Goal: Information Seeking & Learning: Learn about a topic

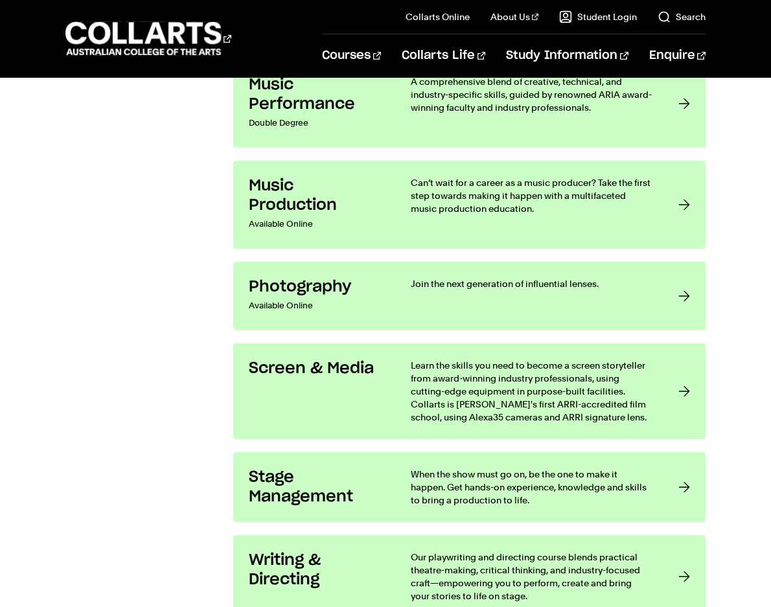
scroll to position [2656, 0]
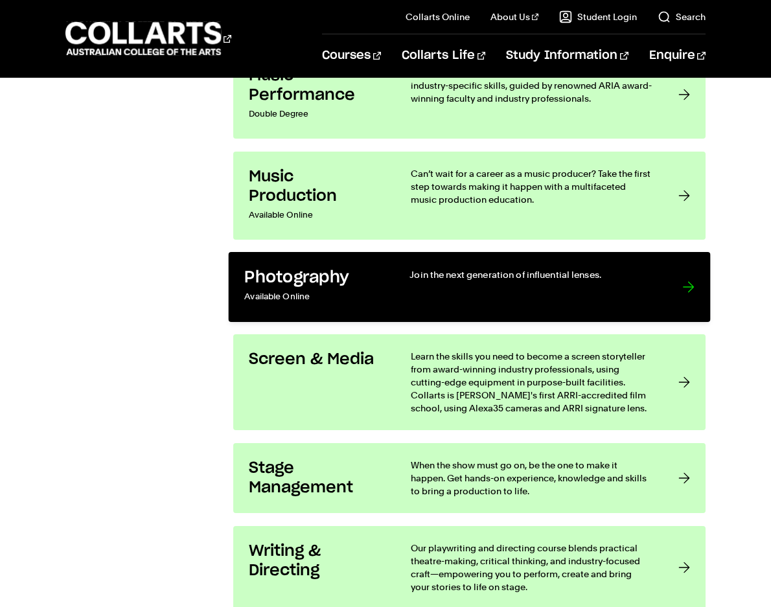
click at [354, 271] on h3 "Photography" at bounding box center [313, 278] width 139 height 20
click at [354, 282] on h3 "Photography" at bounding box center [313, 278] width 139 height 20
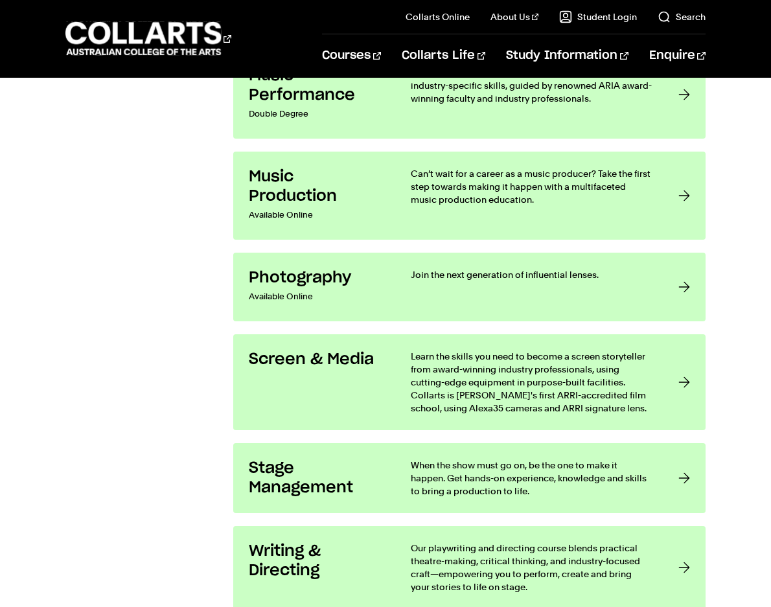
radio input "true"
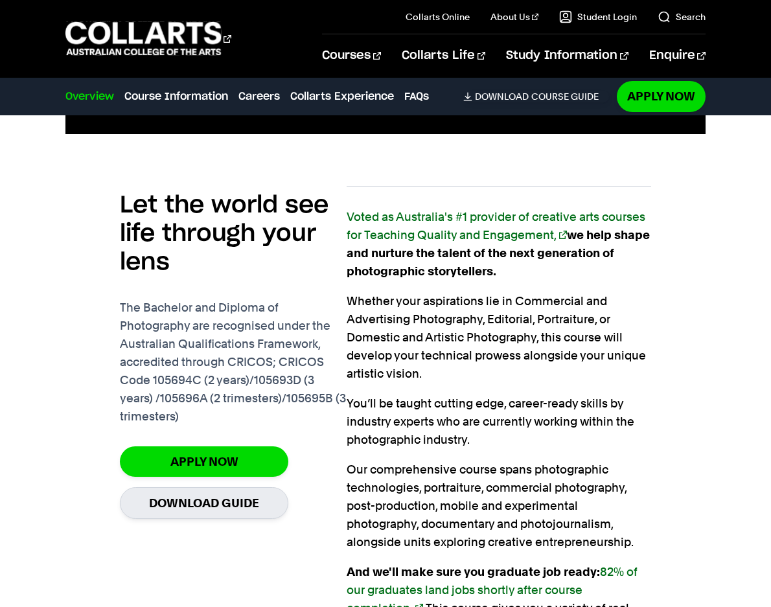
scroll to position [842, 0]
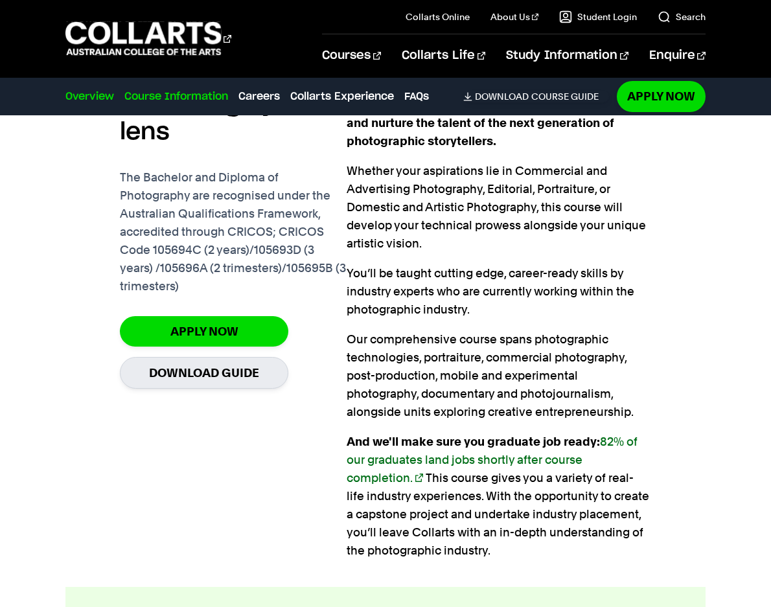
click at [194, 98] on link "Course Information" at bounding box center [176, 97] width 104 height 16
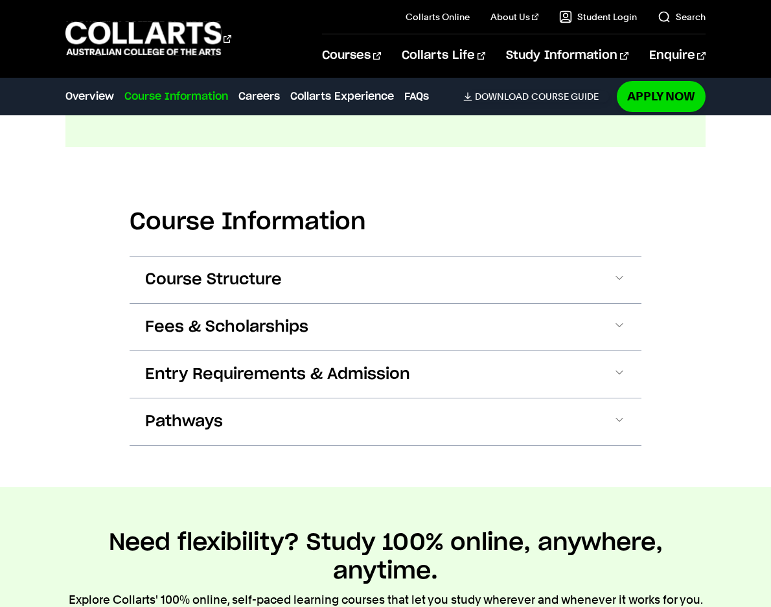
scroll to position [1550, 0]
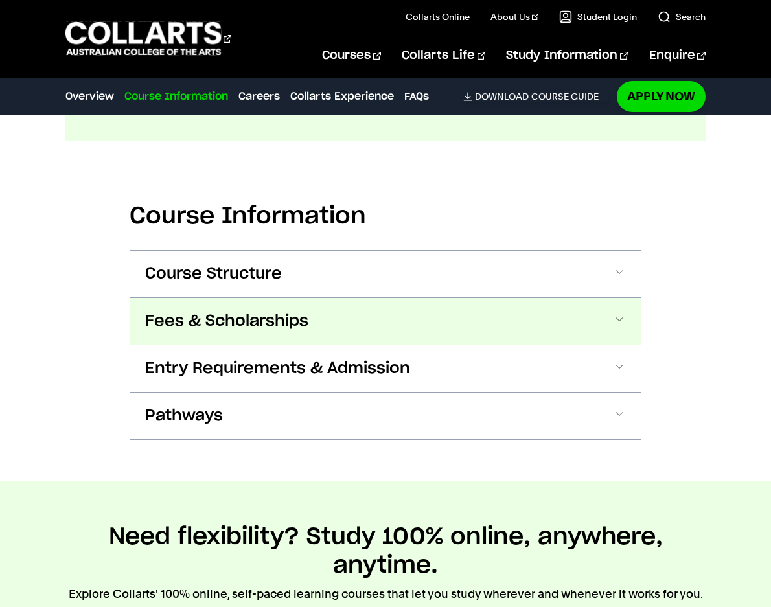
click at [332, 298] on button "Fees & Scholarships" at bounding box center [386, 321] width 512 height 47
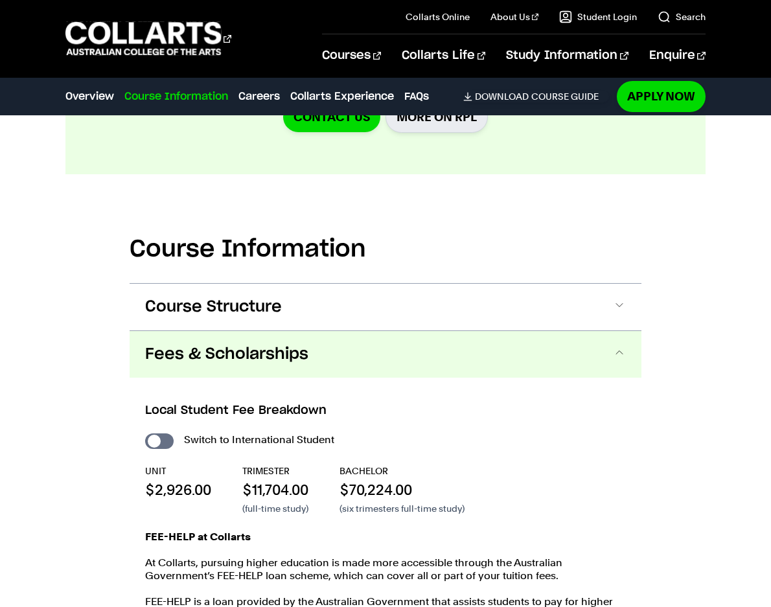
scroll to position [1512, 0]
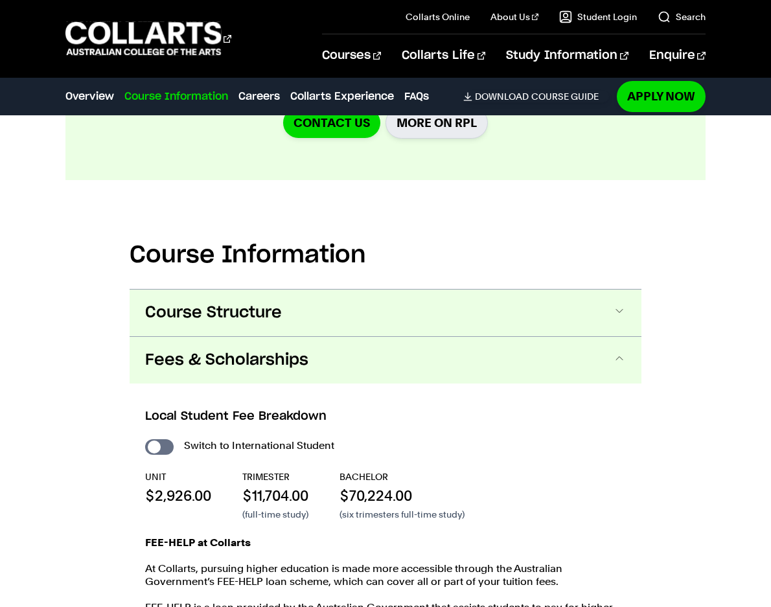
click at [239, 303] on span "Course Structure" at bounding box center [213, 313] width 137 height 21
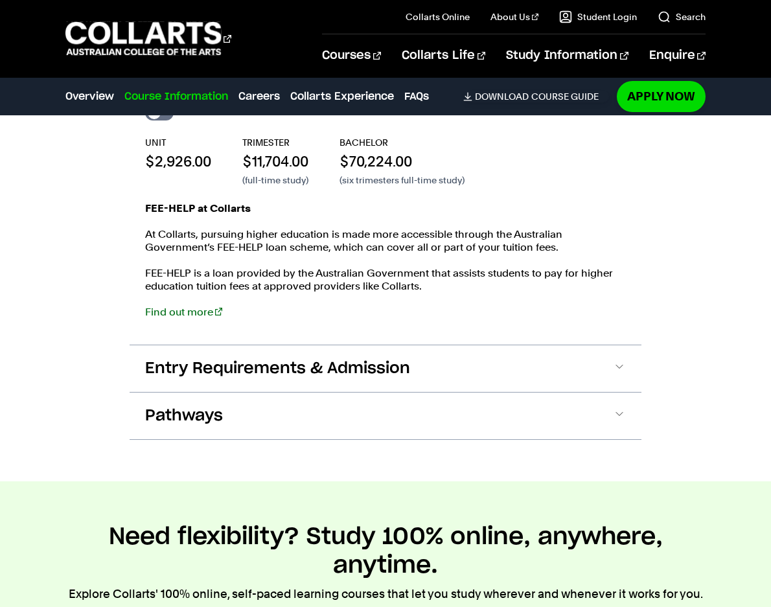
scroll to position [2955, 0]
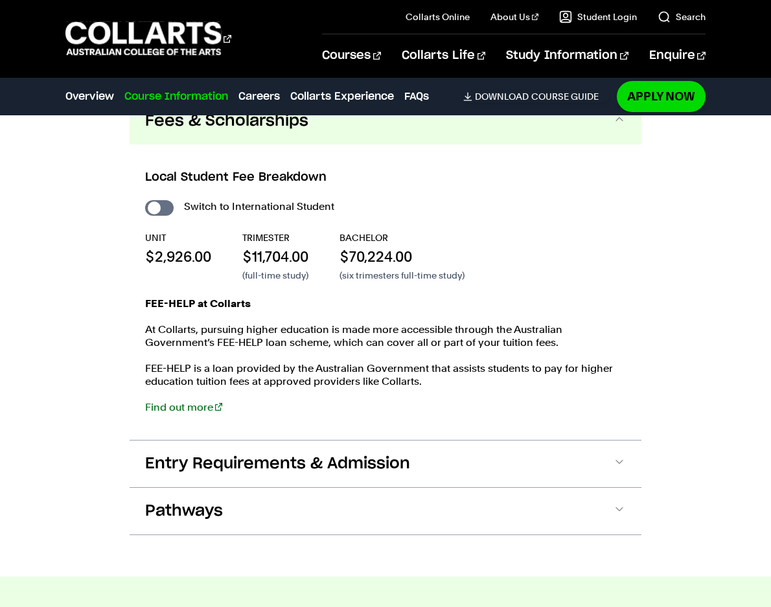
scroll to position [2786, 0]
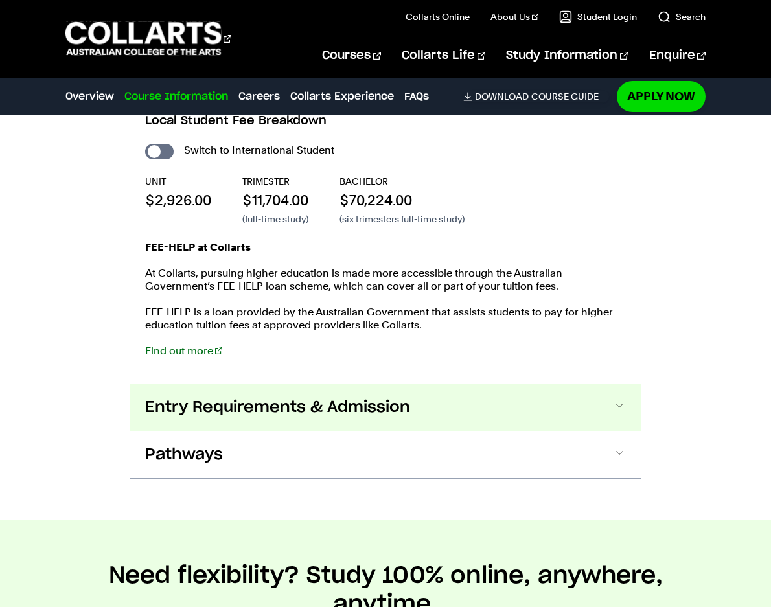
click at [465, 384] on button "Entry Requirements & Admission" at bounding box center [386, 407] width 512 height 47
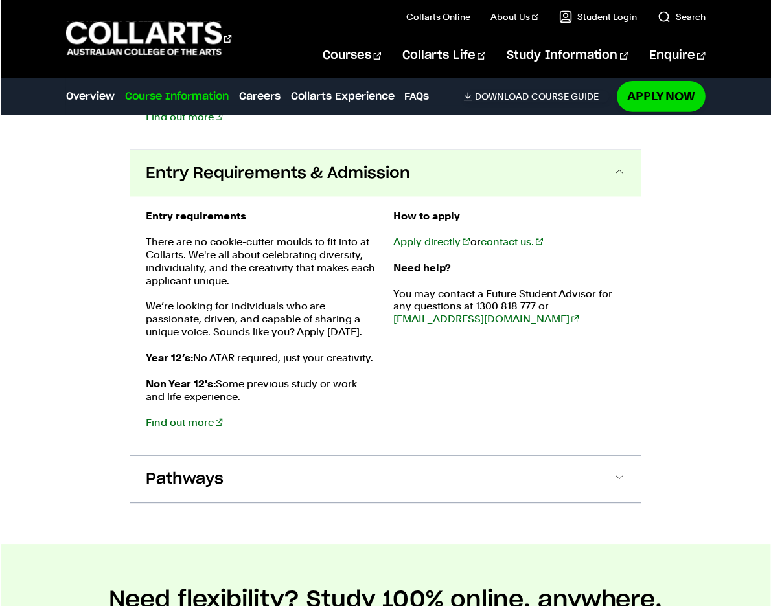
scroll to position [3028, 0]
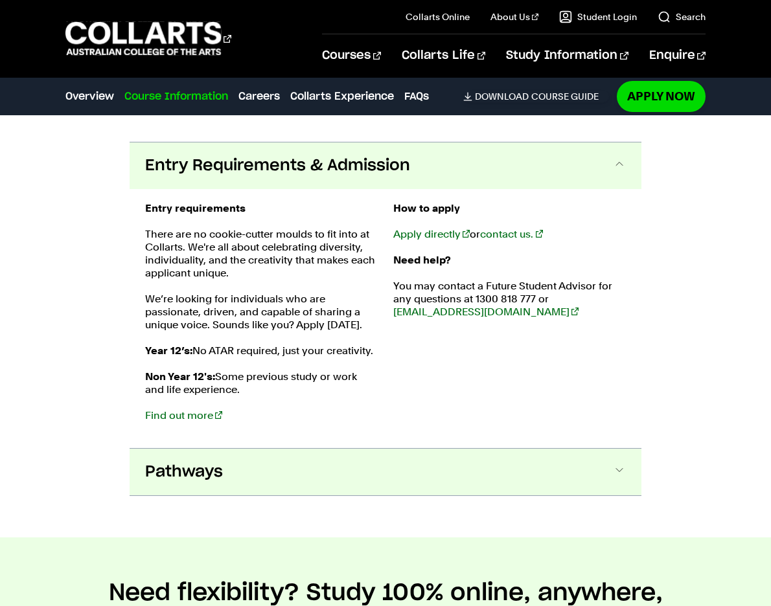
click at [218, 462] on span "Pathways" at bounding box center [184, 472] width 78 height 21
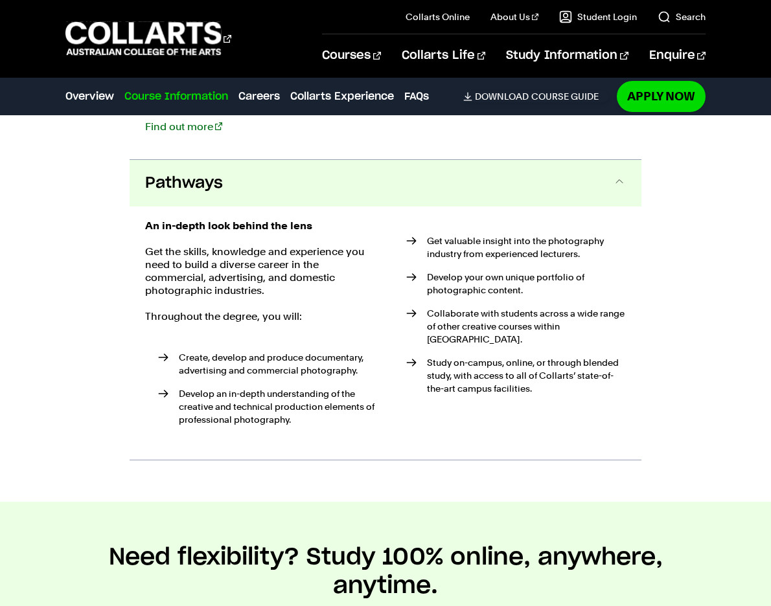
scroll to position [3334, 0]
